Goal: Information Seeking & Learning: Learn about a topic

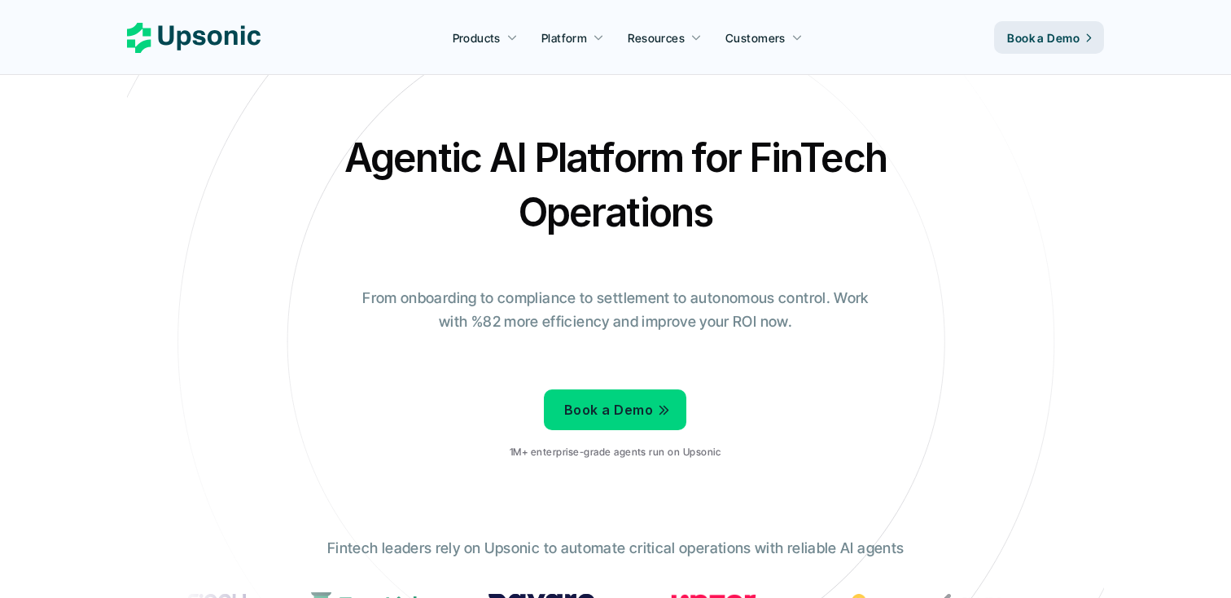
click at [488, 287] on p "From onboarding to compliance to settlement to autonomous control. Work with %8…" at bounding box center [615, 310] width 529 height 47
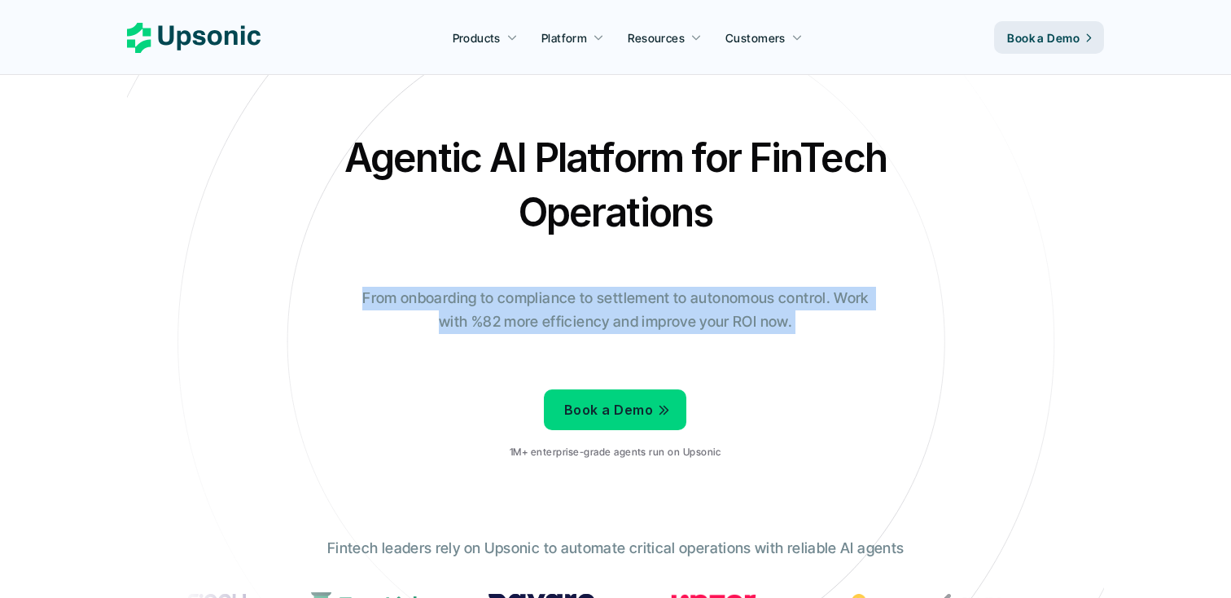
click at [488, 287] on p "From onboarding to compliance to settlement to autonomous control. Work with %8…" at bounding box center [615, 310] width 529 height 47
click at [591, 300] on p "From onboarding to compliance to settlement to autonomous control. Work with %8…" at bounding box center [615, 310] width 529 height 47
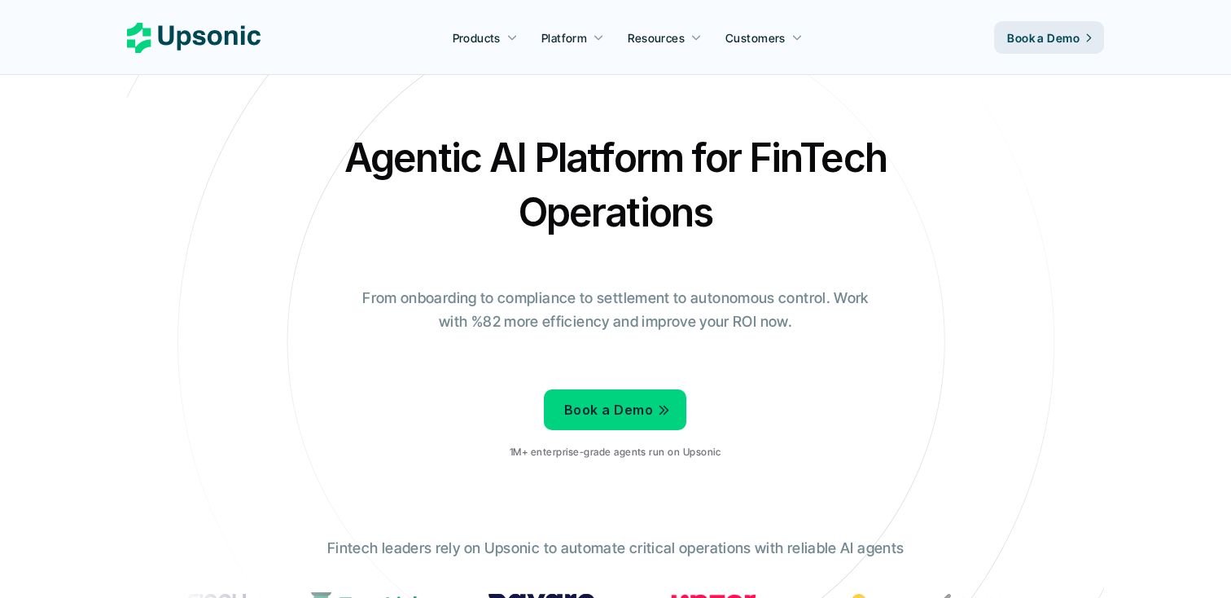
click at [510, 43] on icon at bounding box center [511, 37] width 11 height 11
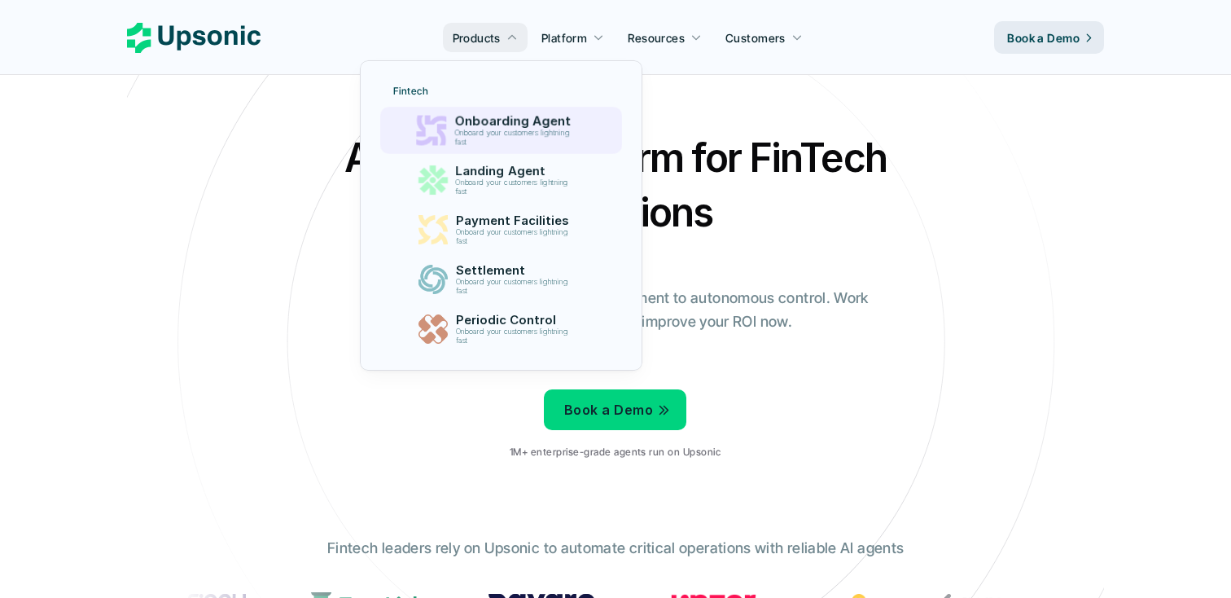
click at [515, 126] on p "Onboarding Agent" at bounding box center [516, 121] width 124 height 15
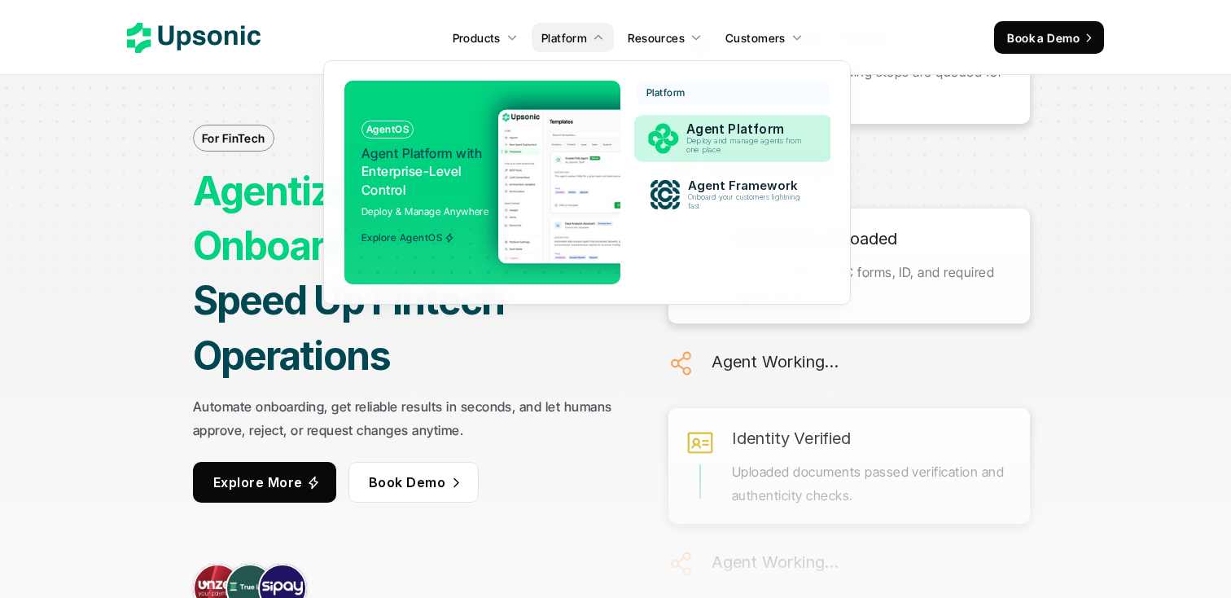
click at [732, 132] on p "Agent Platform" at bounding box center [748, 129] width 124 height 15
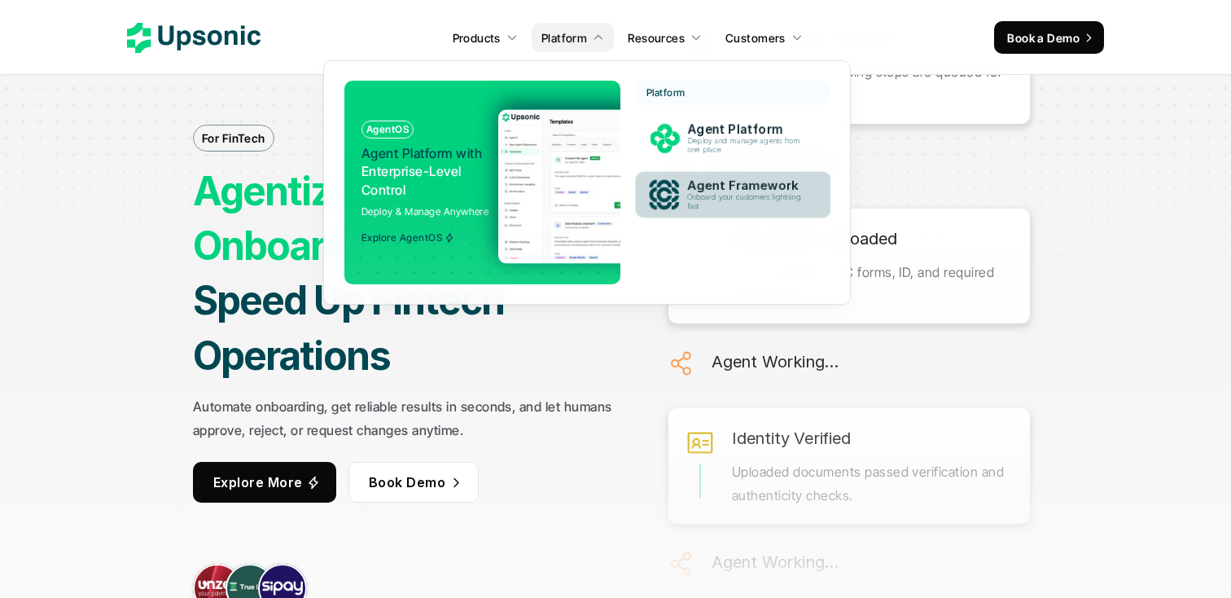
click at [731, 187] on p "Agent Framework" at bounding box center [748, 185] width 122 height 15
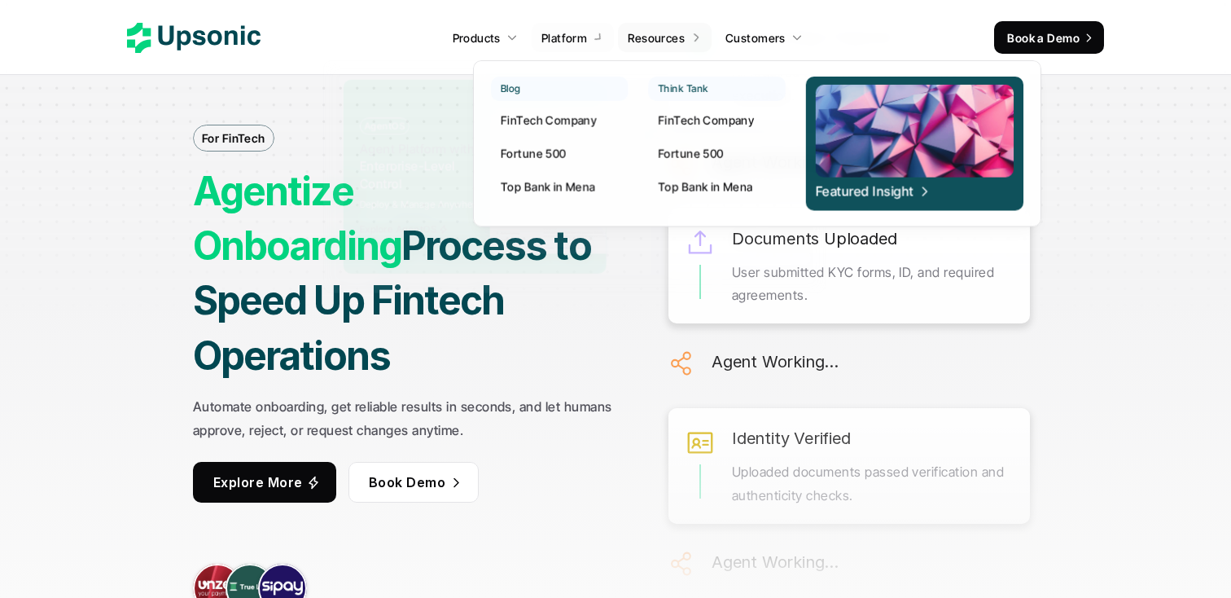
click at [666, 33] on p "Resources" at bounding box center [656, 37] width 57 height 17
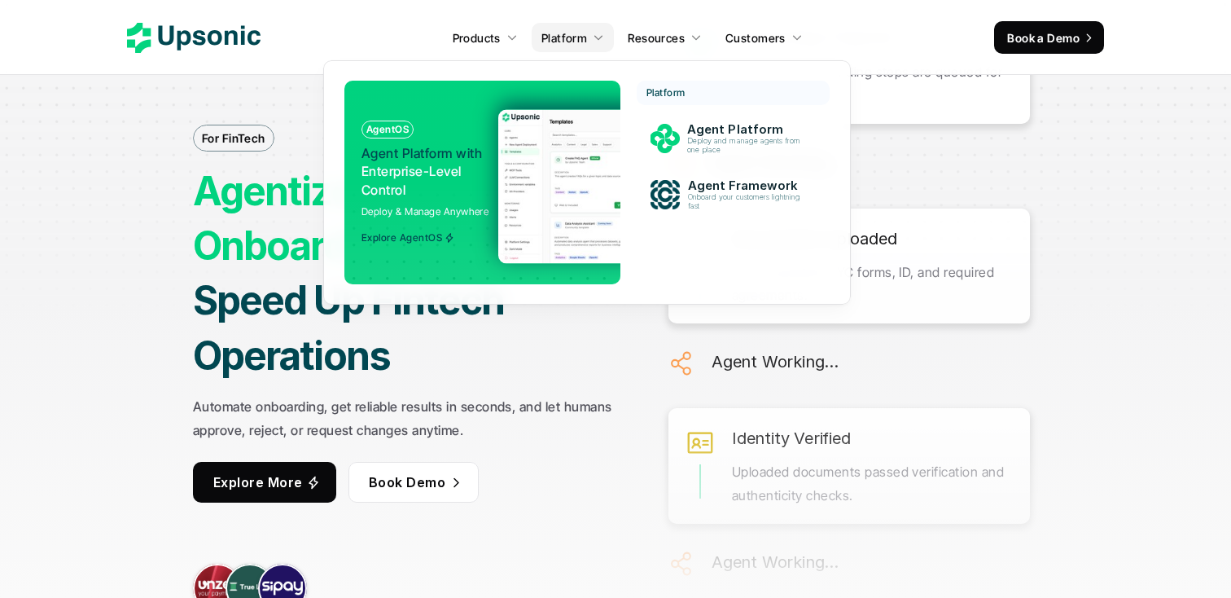
click at [698, 128] on p "Agent Platform" at bounding box center [748, 129] width 120 height 15
click at [698, 128] on p "Agent Platform" at bounding box center [748, 129] width 125 height 15
